Goal: Find specific page/section: Find specific page/section

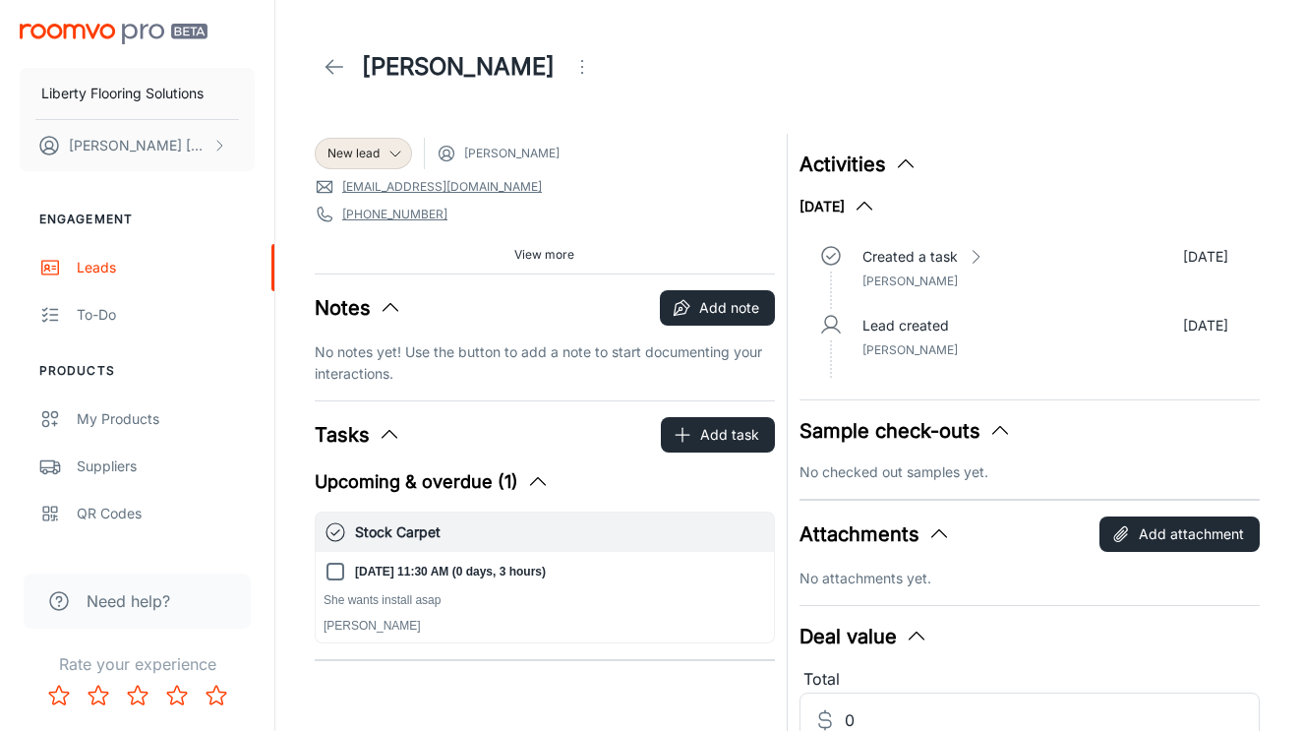
click at [95, 40] on img "scrollable content" at bounding box center [114, 34] width 188 height 21
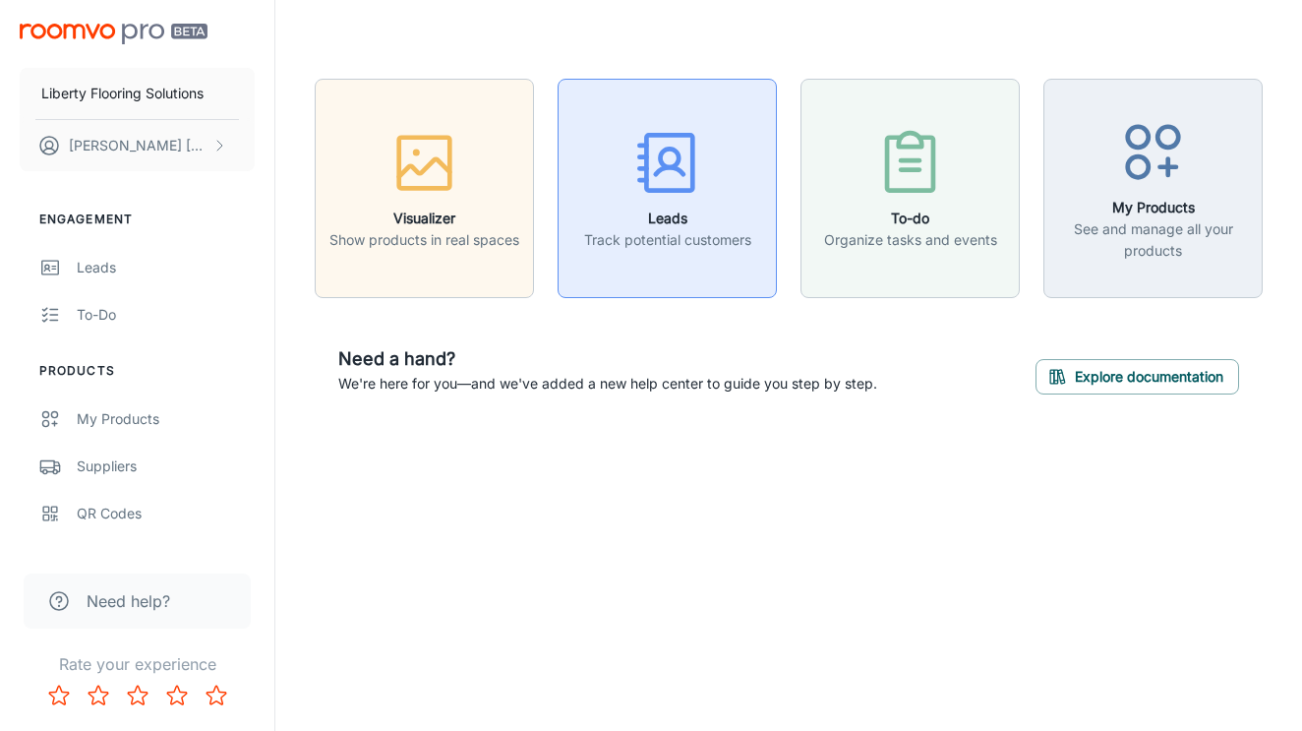
click at [713, 156] on div "button" at bounding box center [667, 167] width 167 height 82
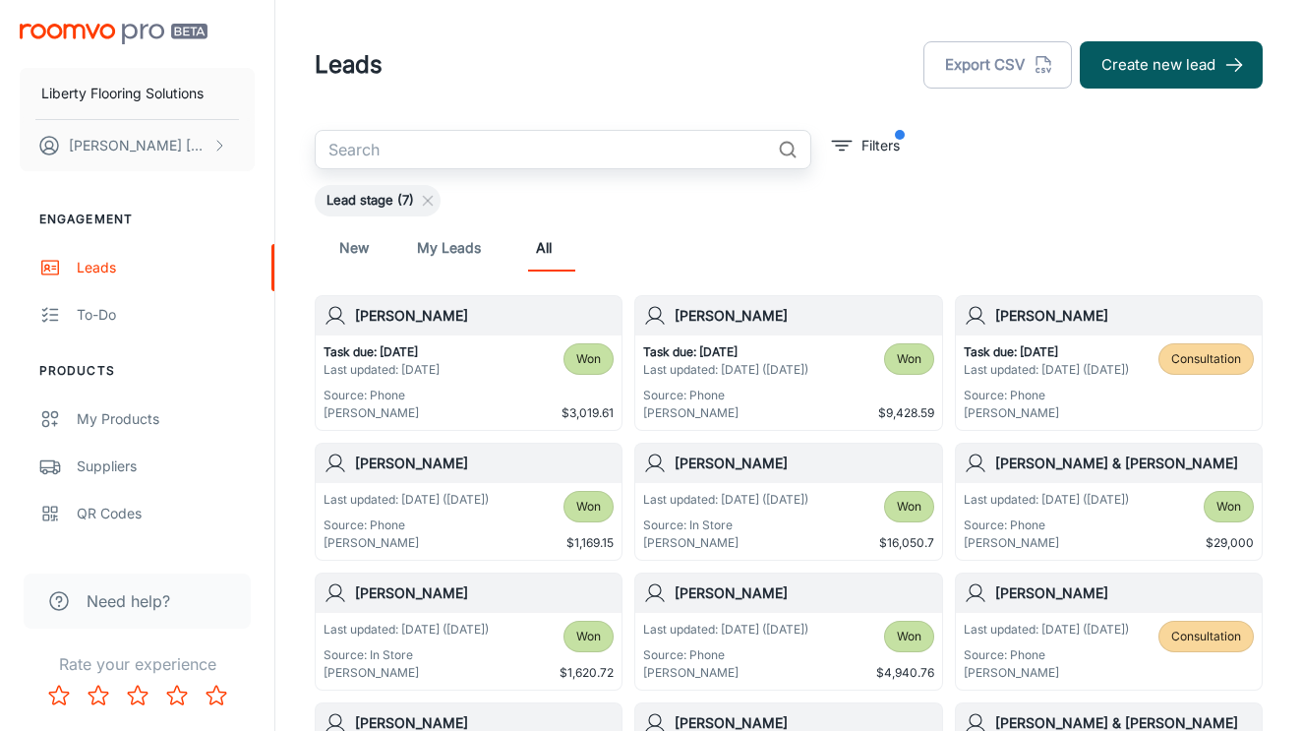
click at [572, 148] on input "text" at bounding box center [542, 149] width 455 height 39
click at [781, 348] on p "Task due: [DATE]" at bounding box center [725, 352] width 165 height 18
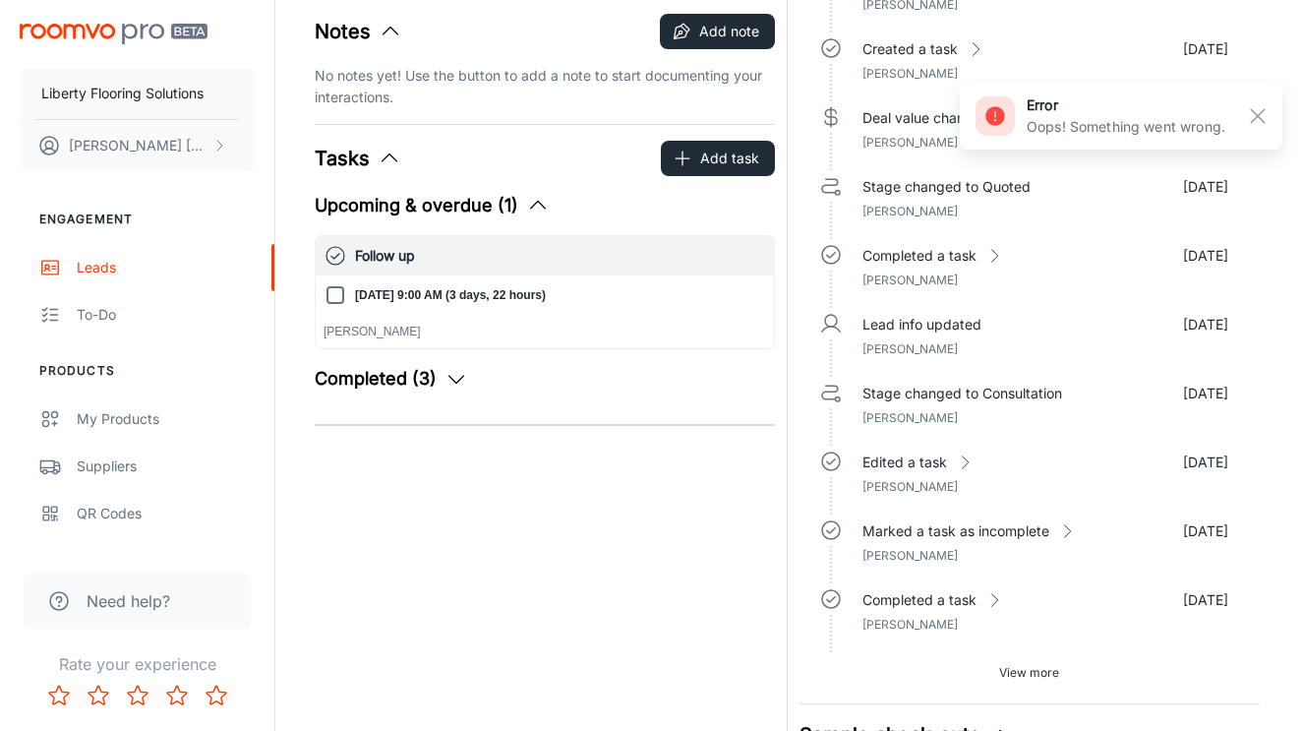
scroll to position [302, 0]
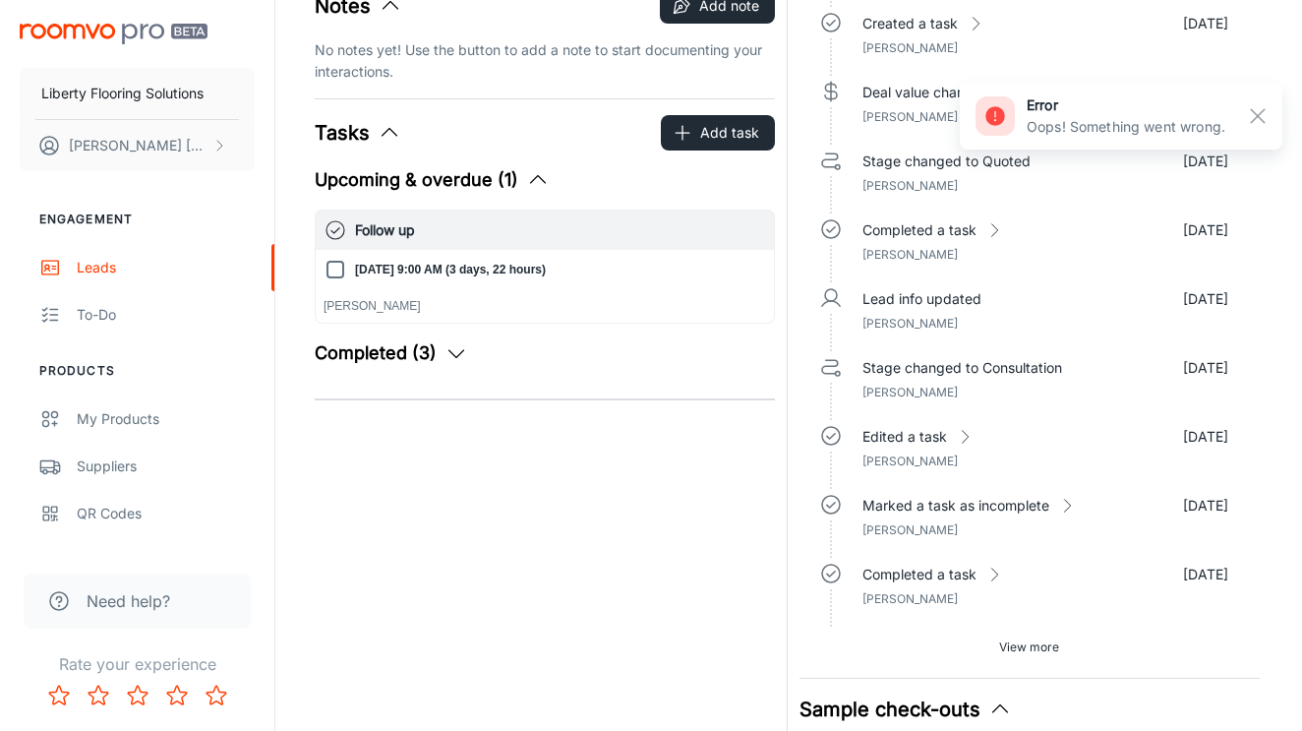
click at [461, 355] on icon "button" at bounding box center [457, 353] width 24 height 24
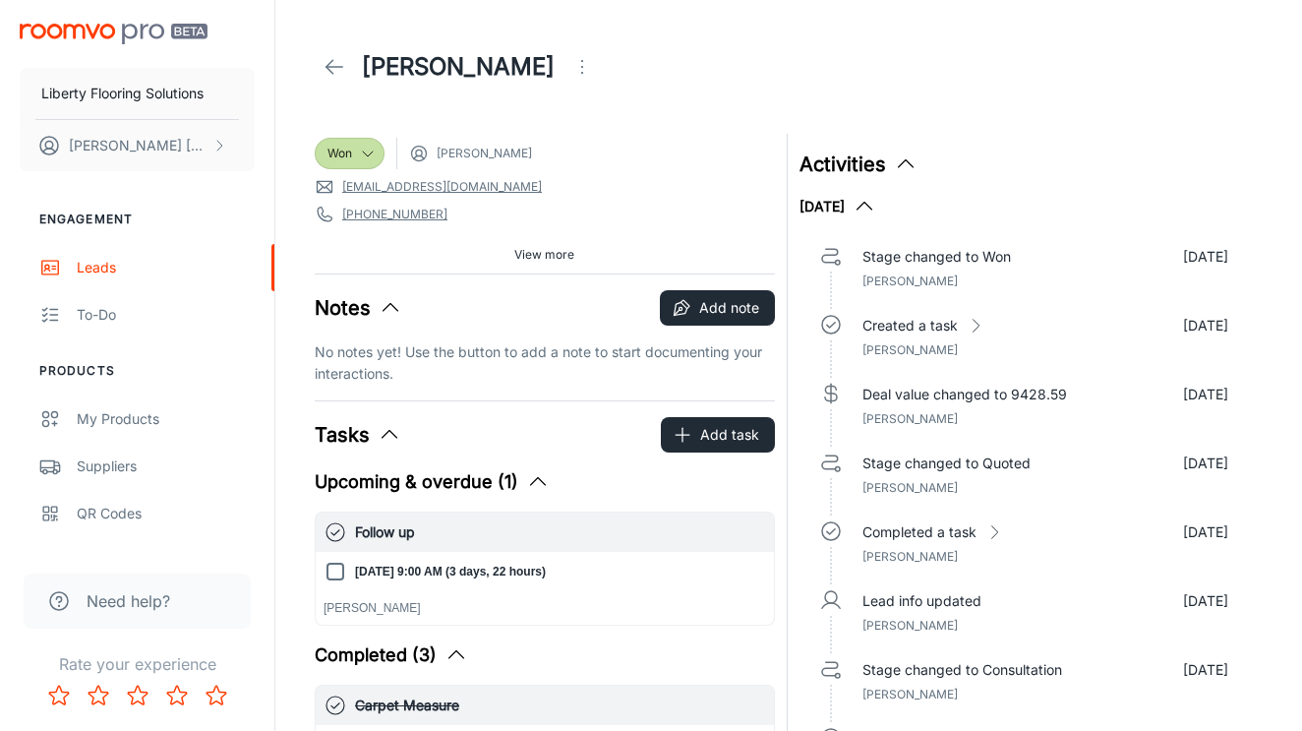
scroll to position [0, 0]
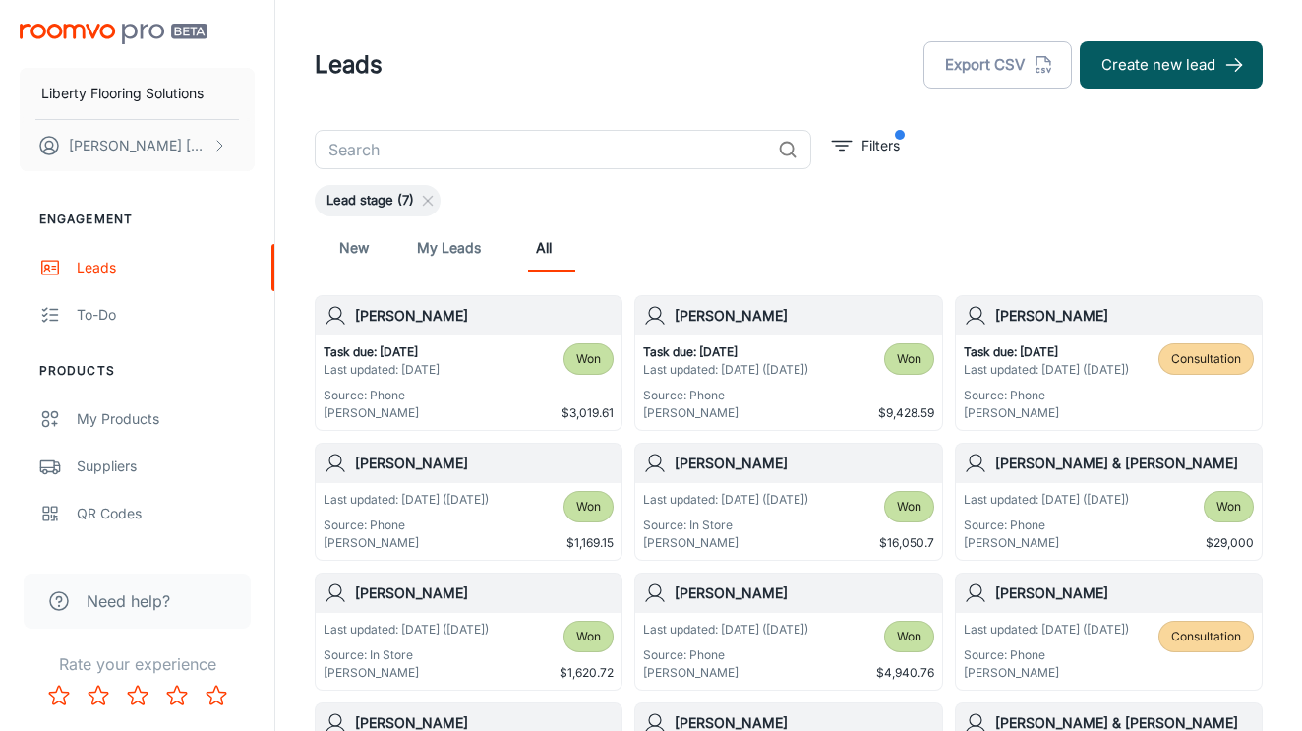
click at [448, 153] on input "text" at bounding box center [542, 149] width 455 height 39
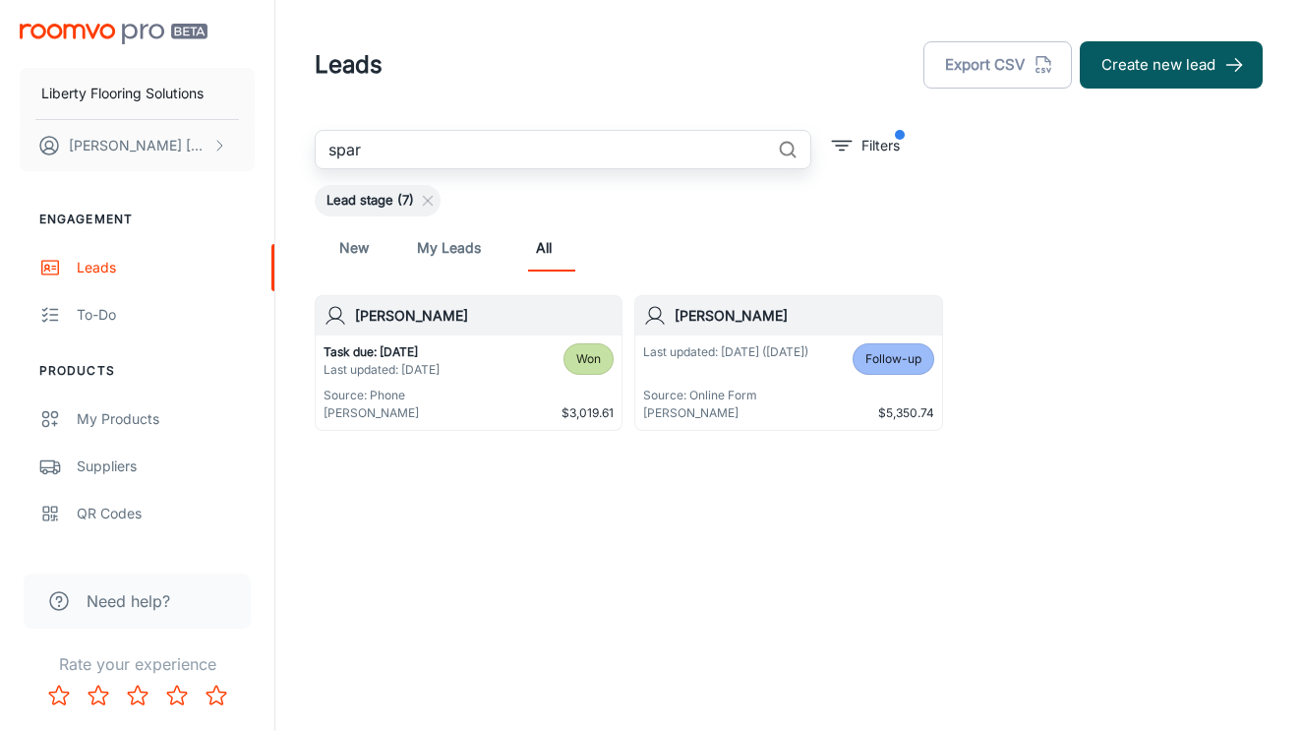
type input "spar"
click at [456, 326] on h6 "[PERSON_NAME]" at bounding box center [484, 316] width 259 height 22
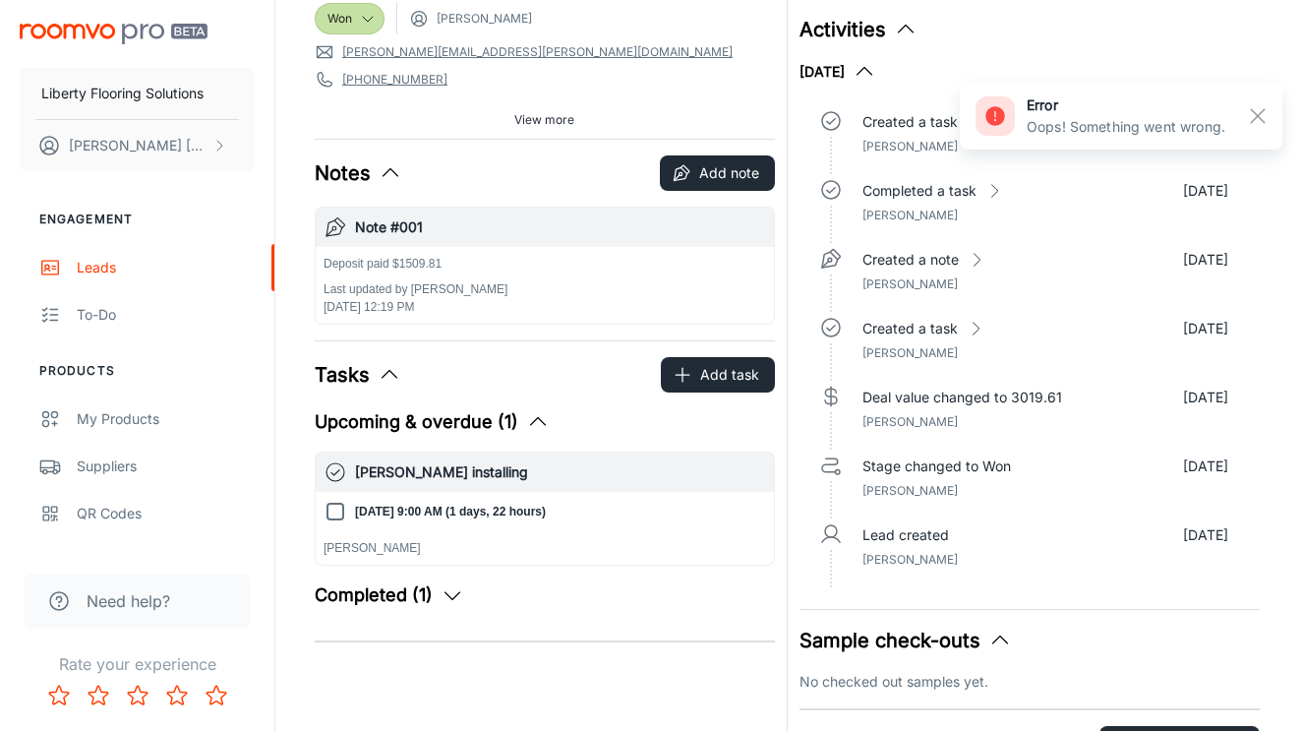
scroll to position [188, 0]
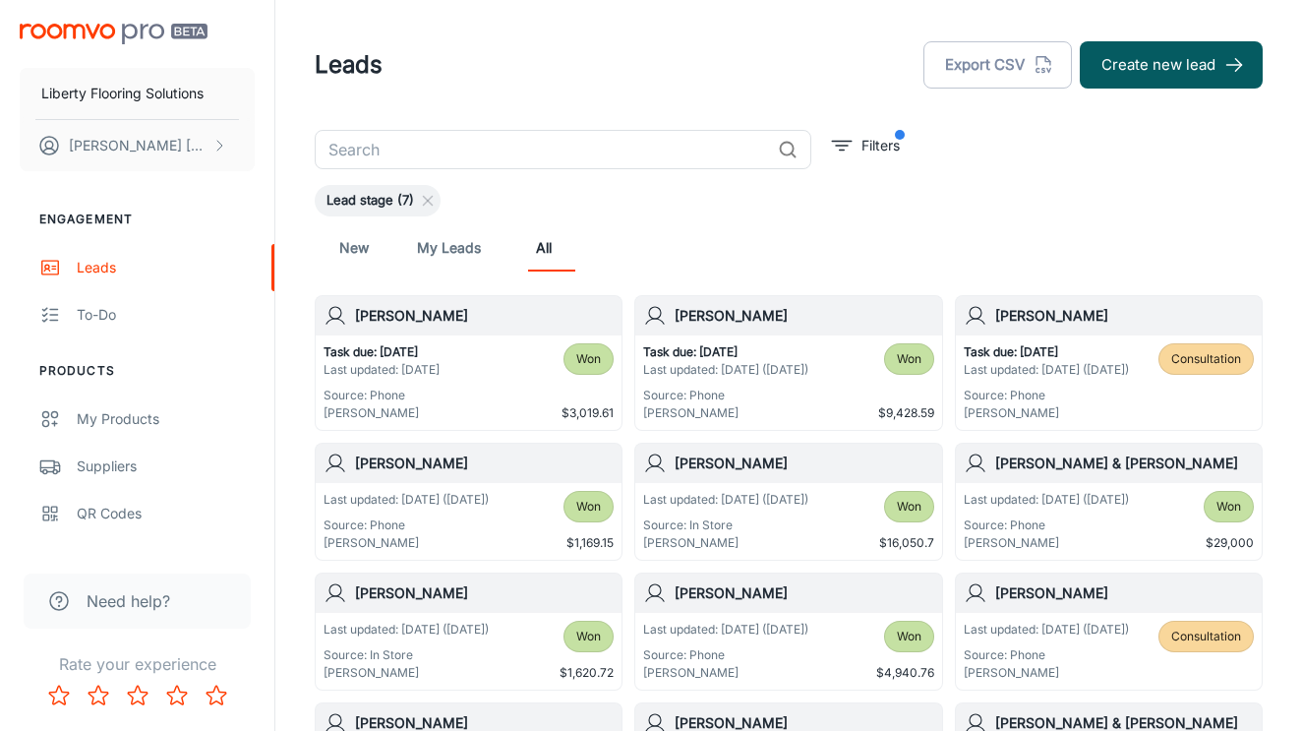
click at [478, 144] on input "text" at bounding box center [542, 149] width 455 height 39
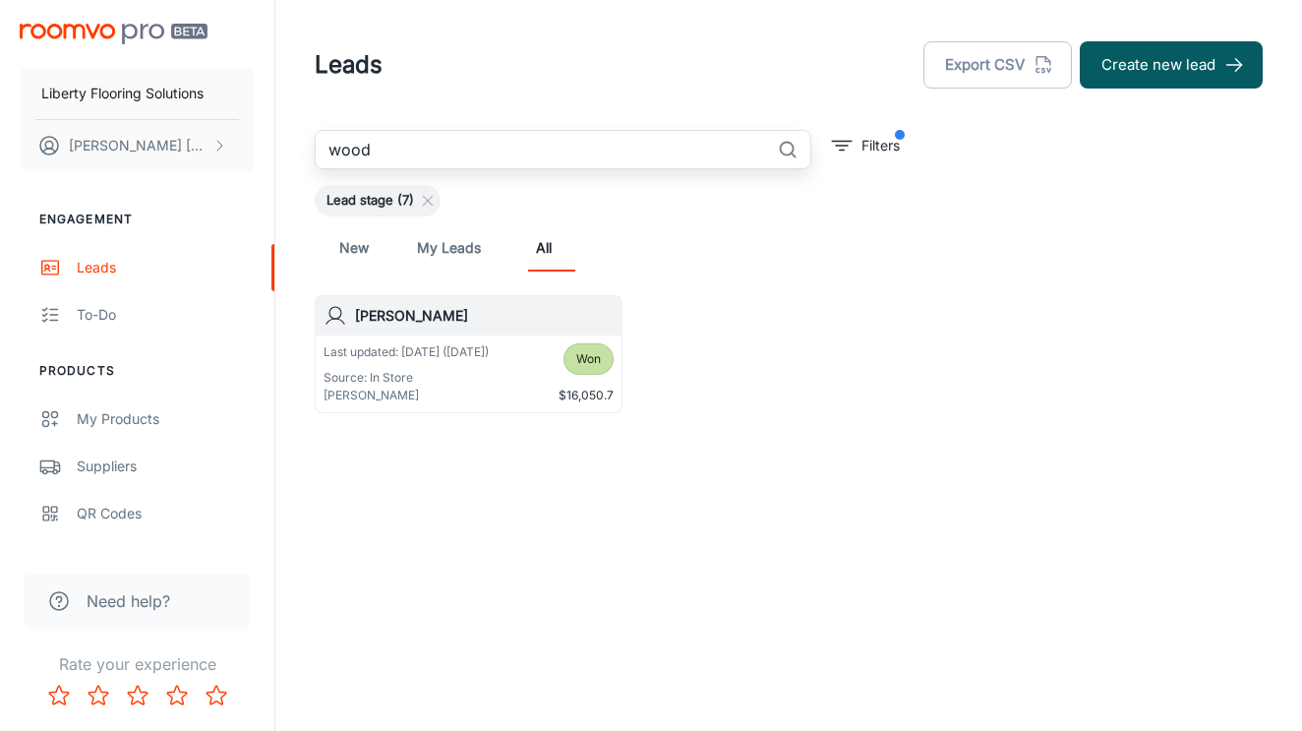
type input "wood"
click at [442, 328] on div "[PERSON_NAME]" at bounding box center [469, 315] width 306 height 39
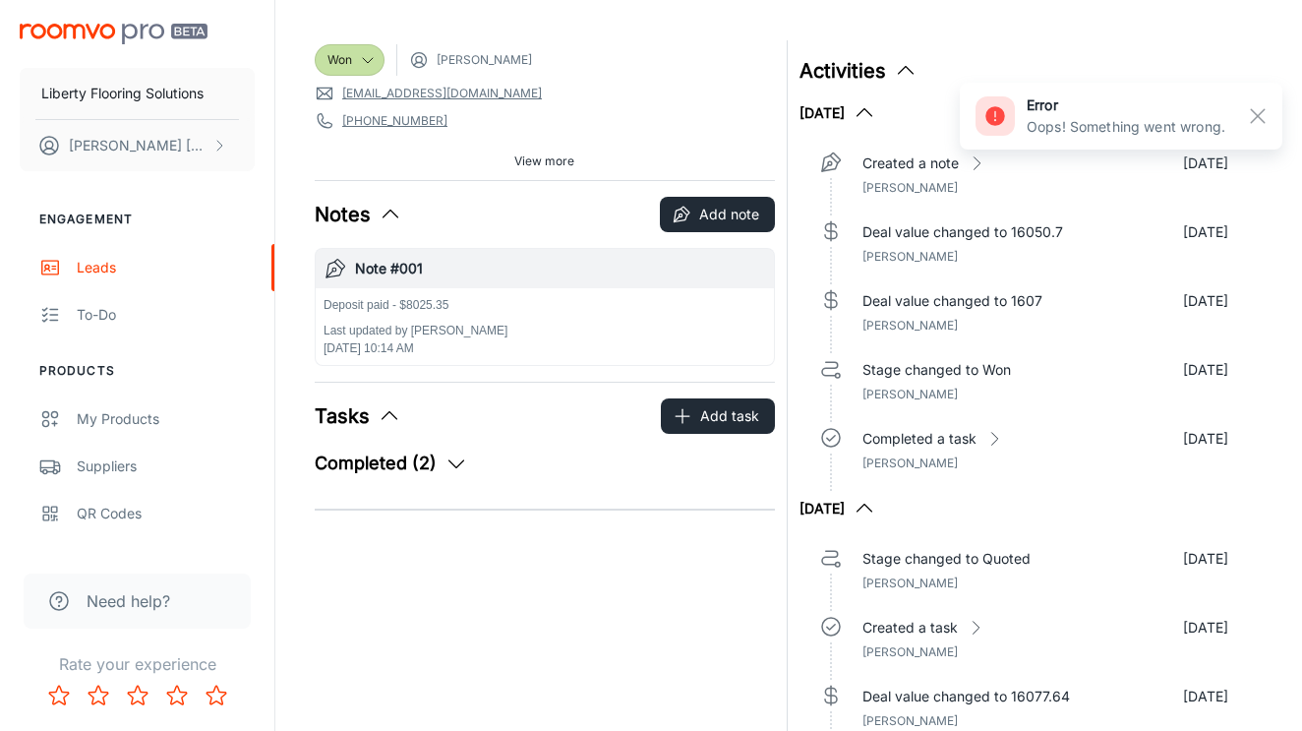
scroll to position [370, 0]
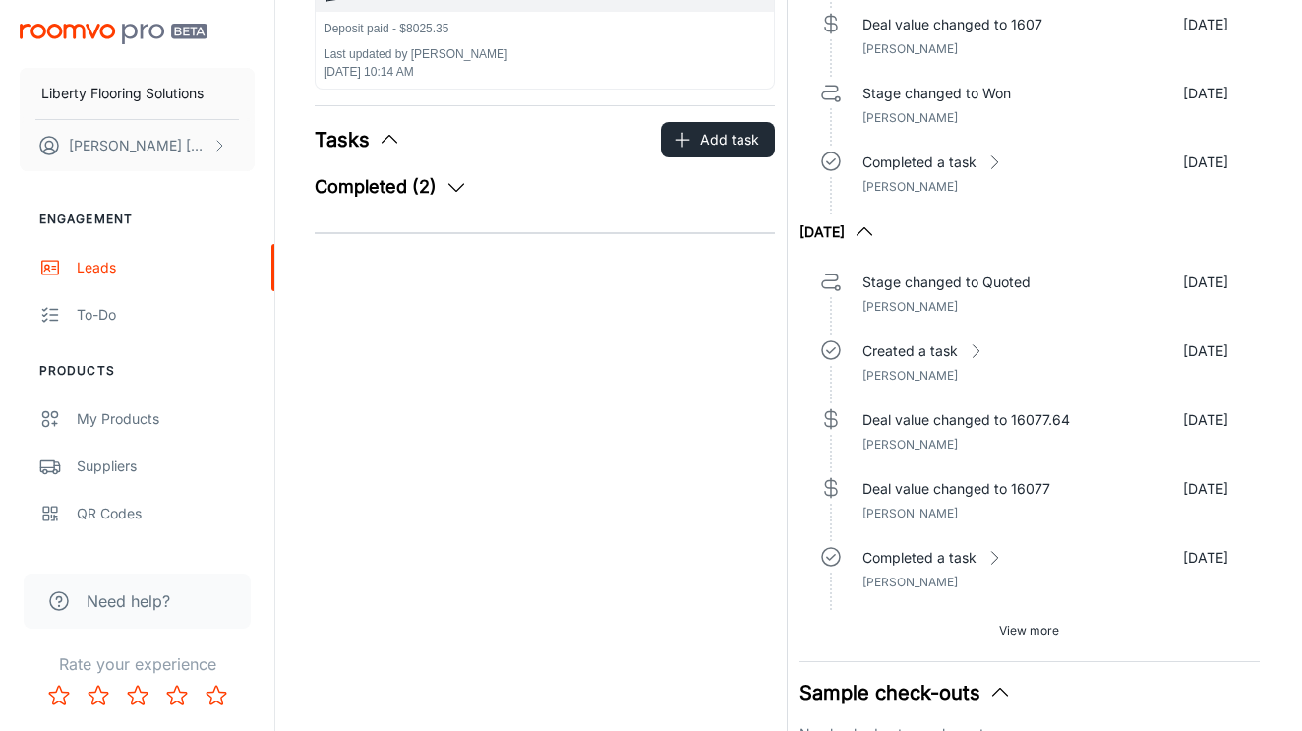
click at [414, 191] on button "Completed (2)" at bounding box center [391, 187] width 153 height 28
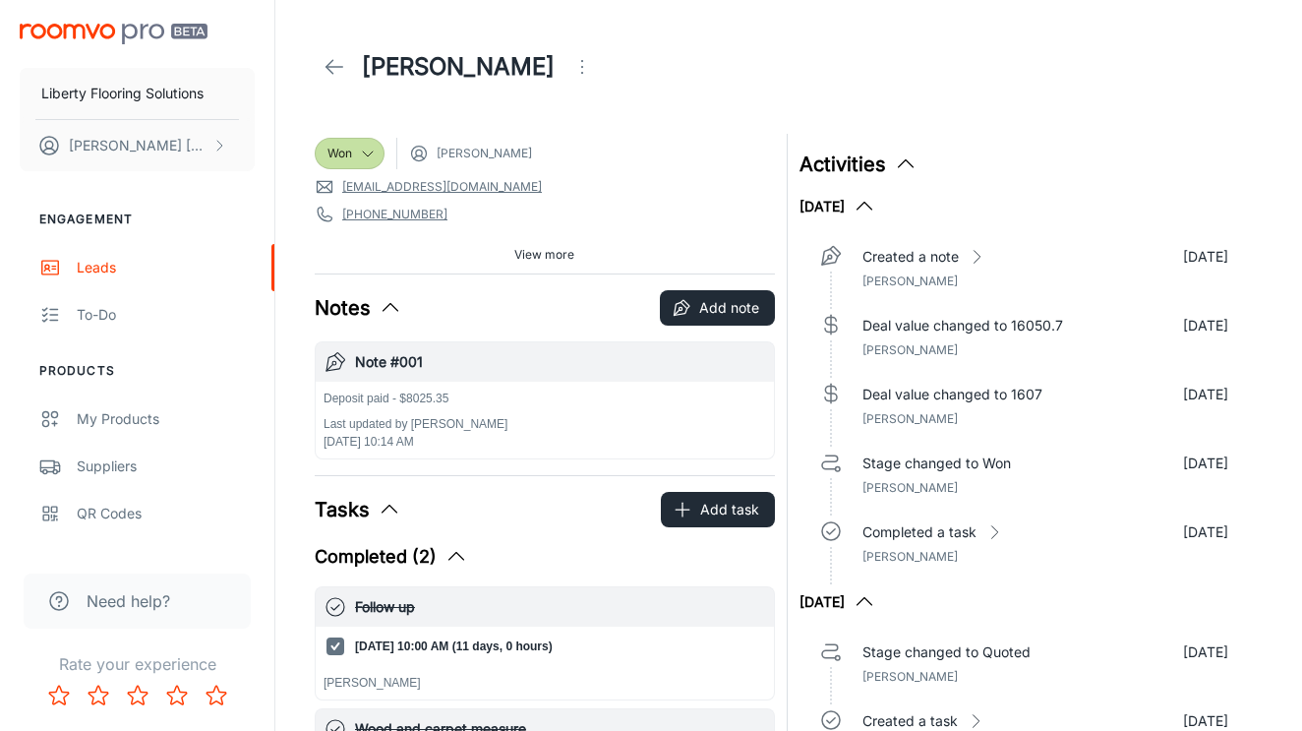
scroll to position [0, 0]
